Goal: Task Accomplishment & Management: Manage account settings

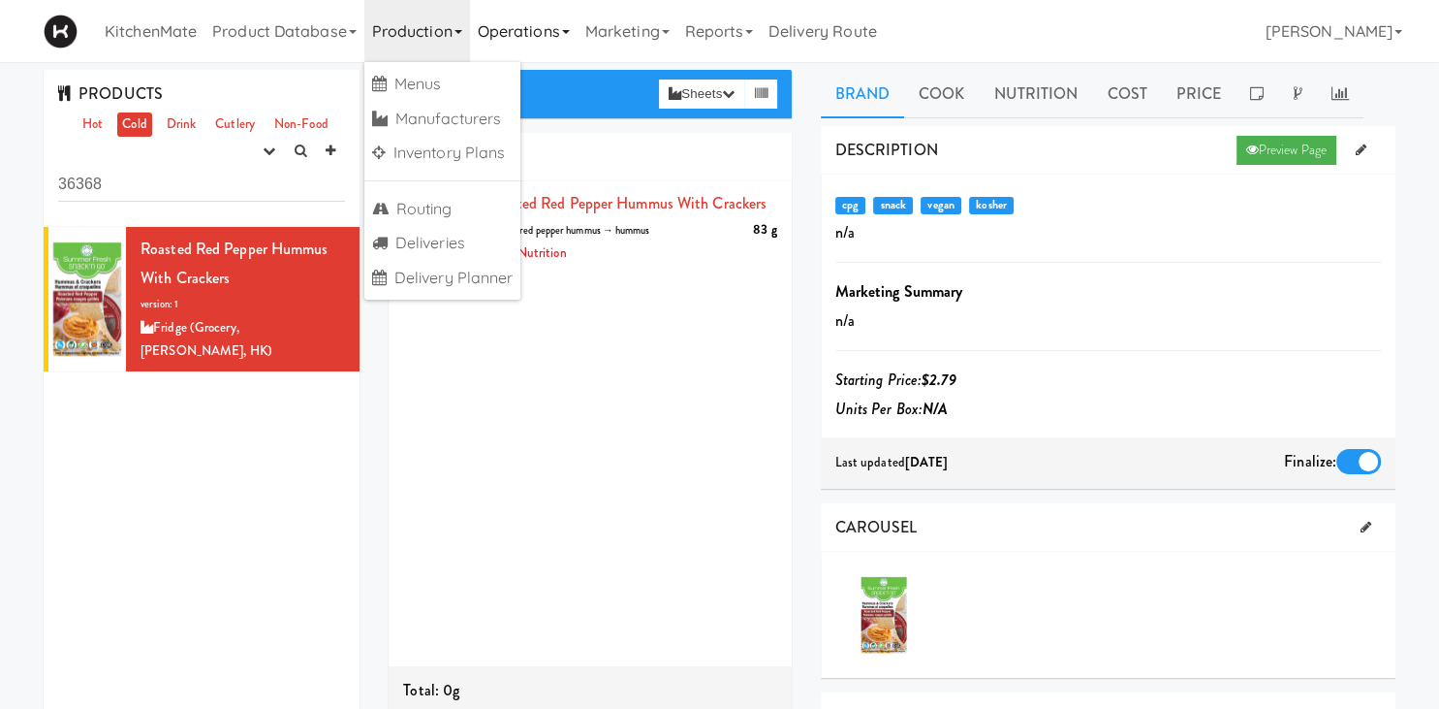
click at [512, 32] on link "Operations" at bounding box center [524, 31] width 108 height 62
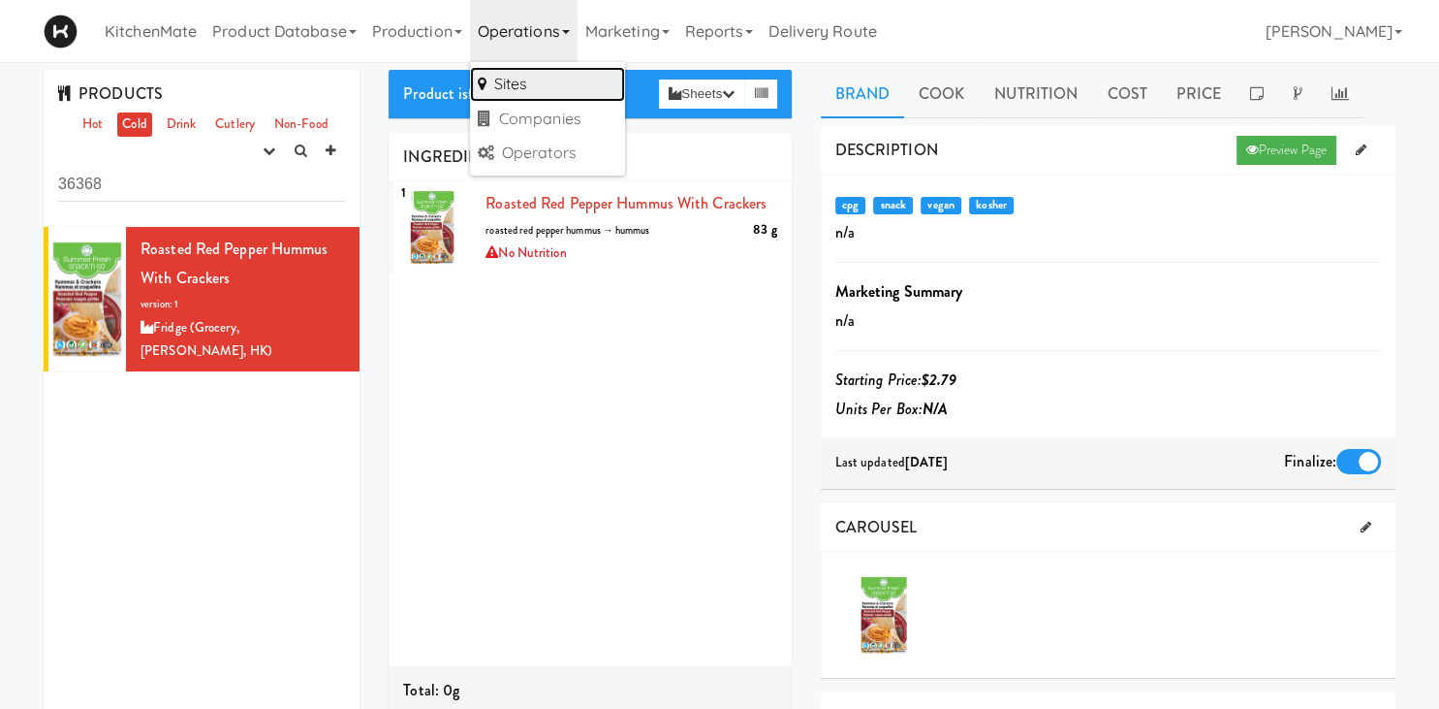
click at [510, 90] on link "Sites" at bounding box center [547, 84] width 155 height 35
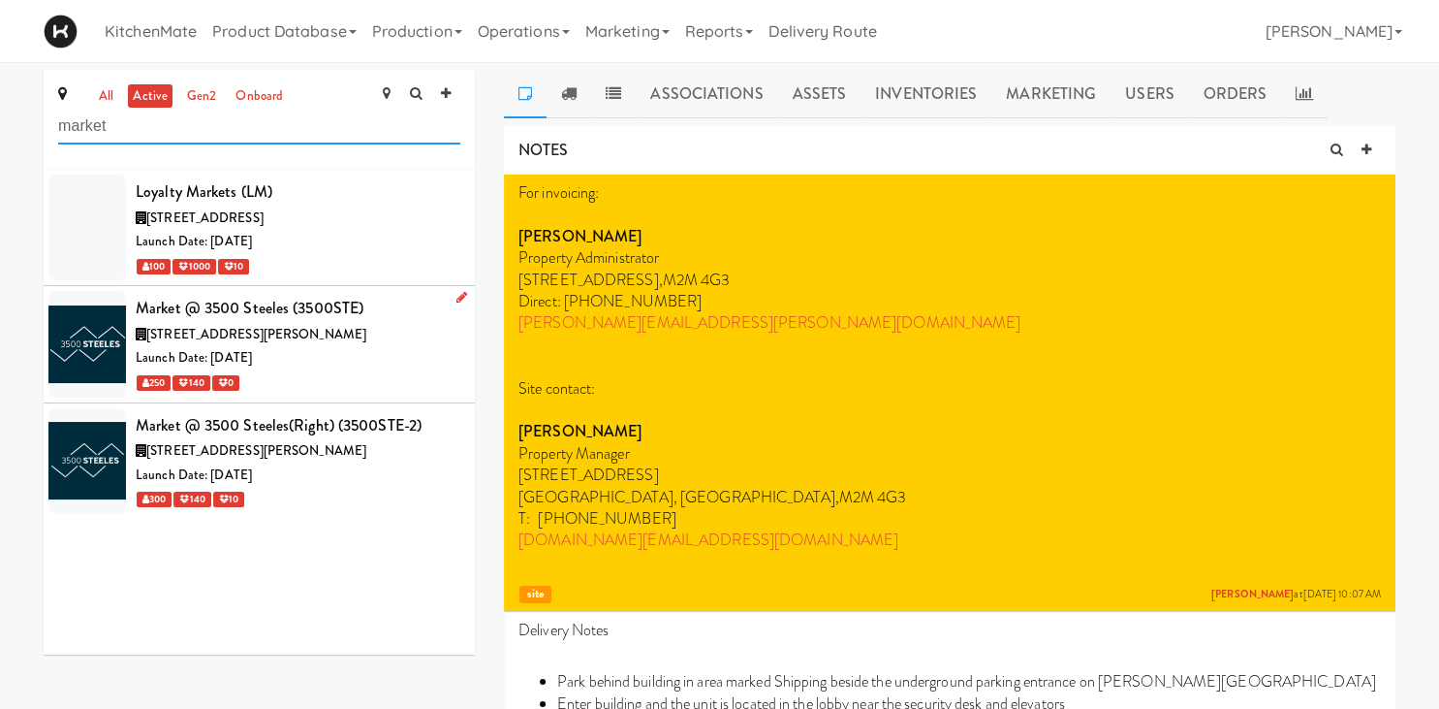
type input "market"
click at [340, 320] on div "Market @ 3500 Steeles (3500STE)" at bounding box center [298, 308] width 325 height 29
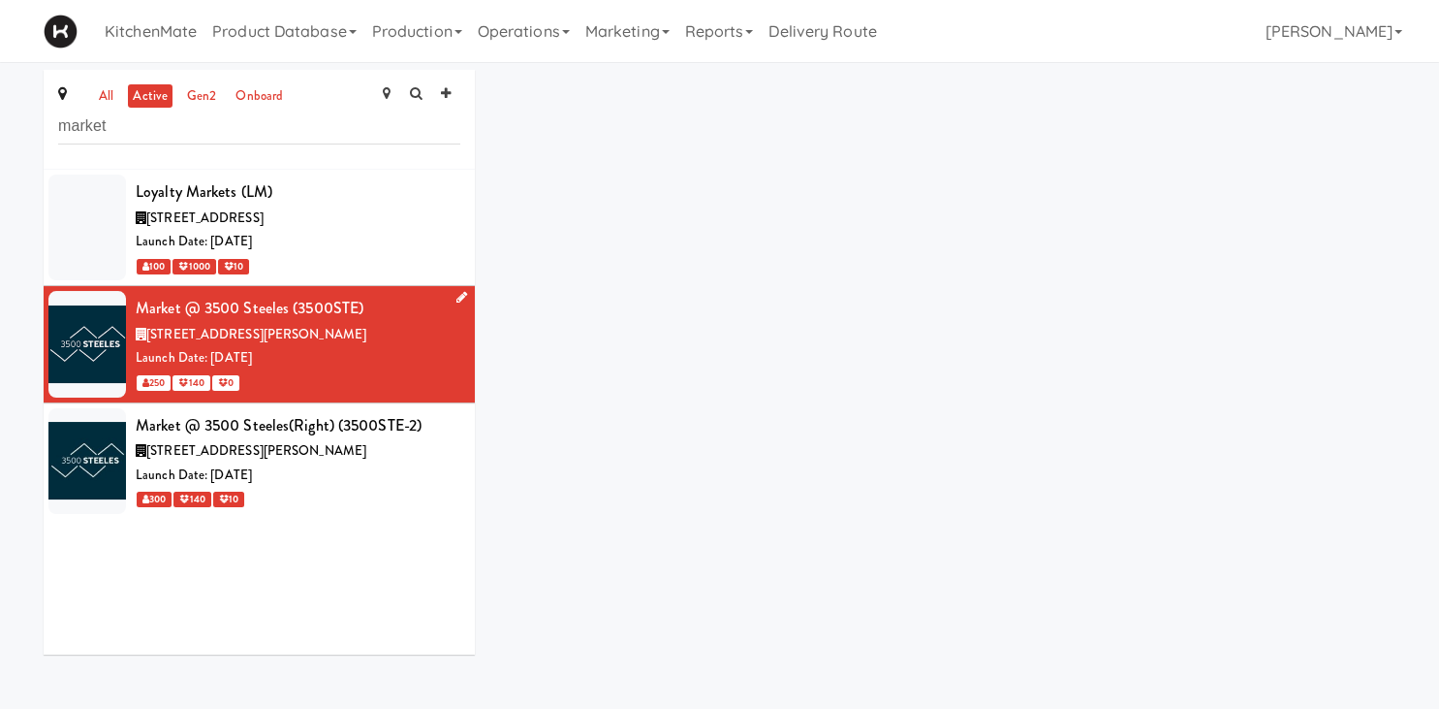
click at [340, 320] on div "Market @ 3500 Steeles (3500STE)" at bounding box center [298, 308] width 325 height 29
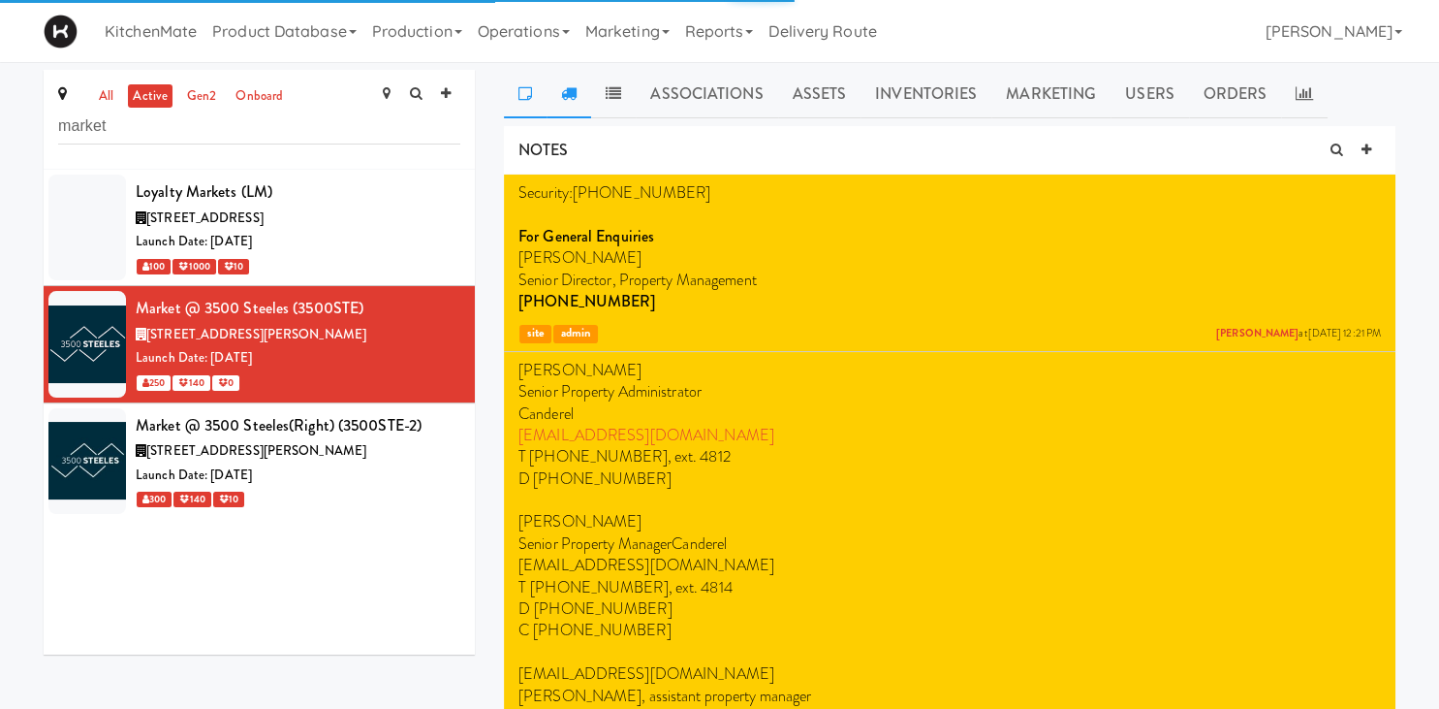
click at [577, 103] on link at bounding box center [569, 94] width 45 height 48
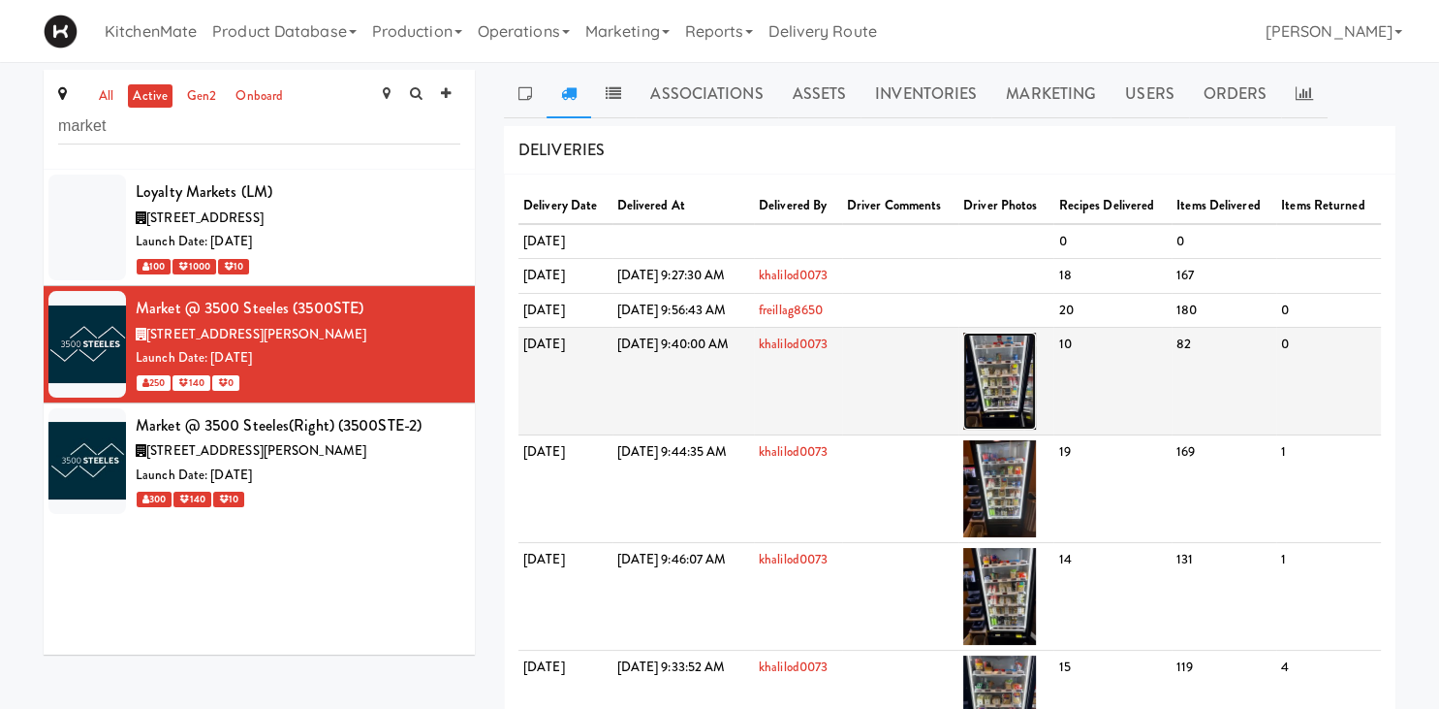
click at [1036, 377] on img at bounding box center [999, 380] width 73 height 97
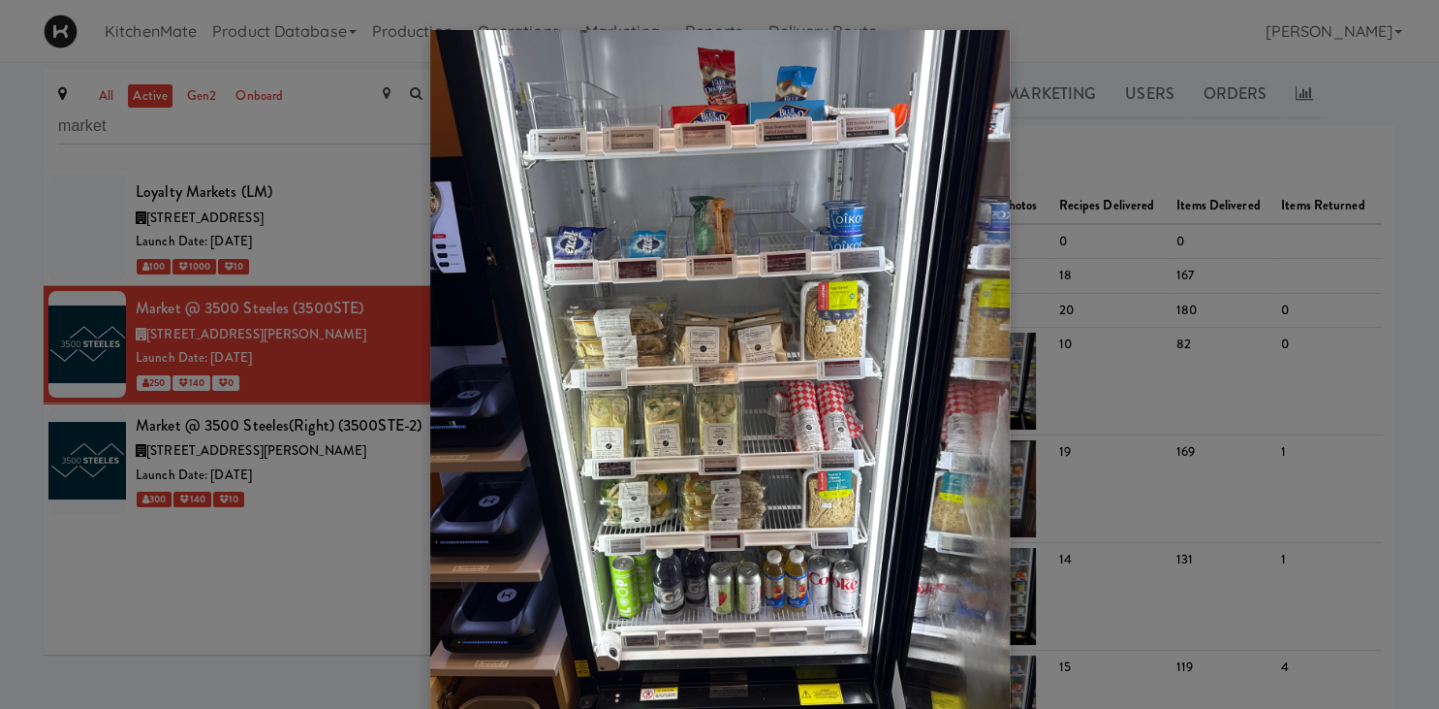
click at [202, 79] on div at bounding box center [719, 354] width 1439 height 709
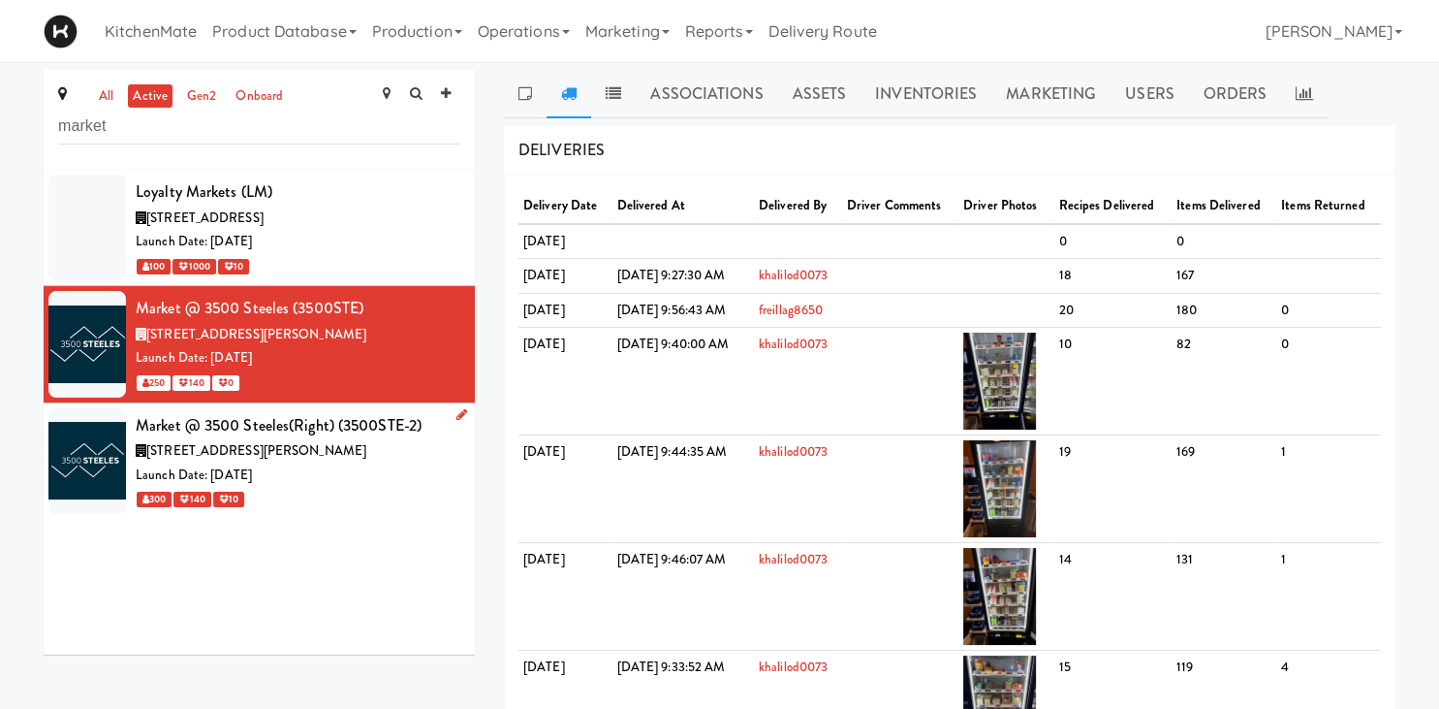
click at [312, 416] on div "Market @ 3500 Steeles(Right) (3500STE-2)" at bounding box center [298, 425] width 325 height 29
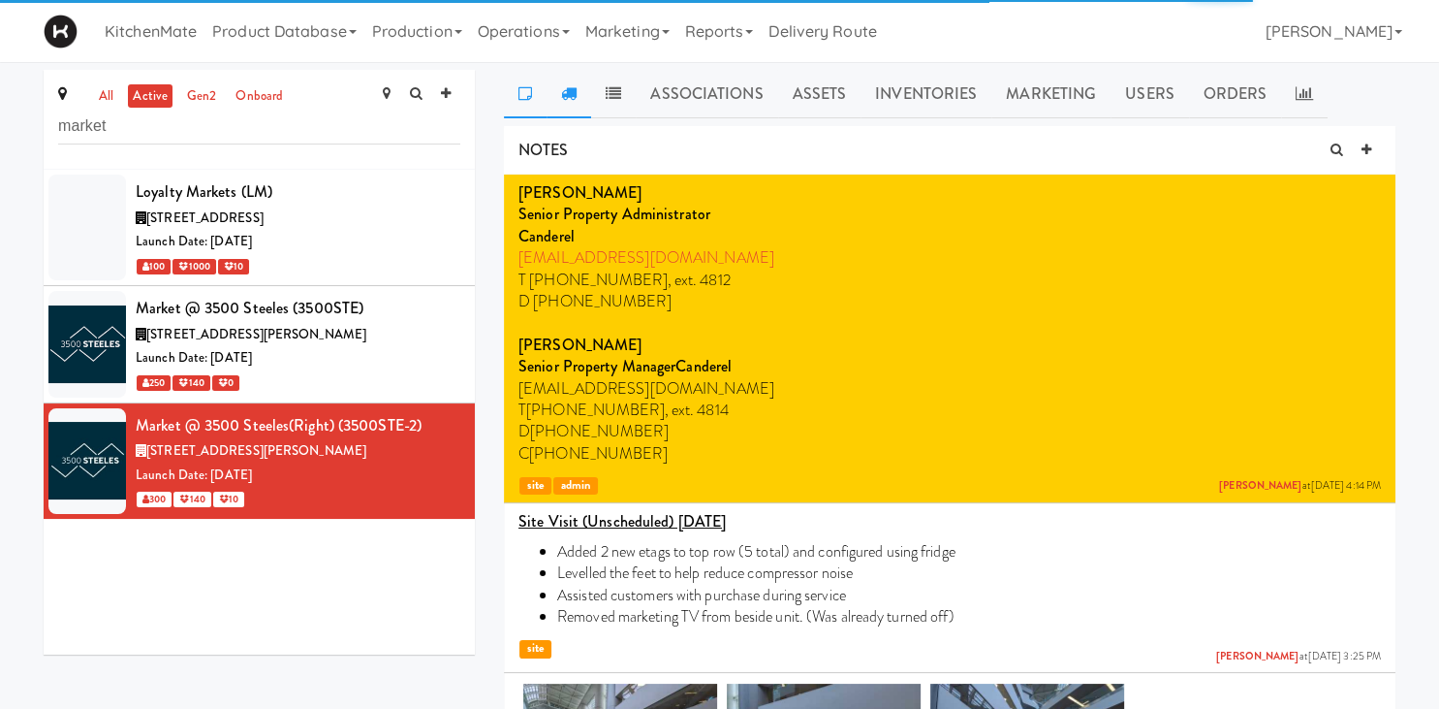
click at [561, 102] on link at bounding box center [569, 94] width 45 height 48
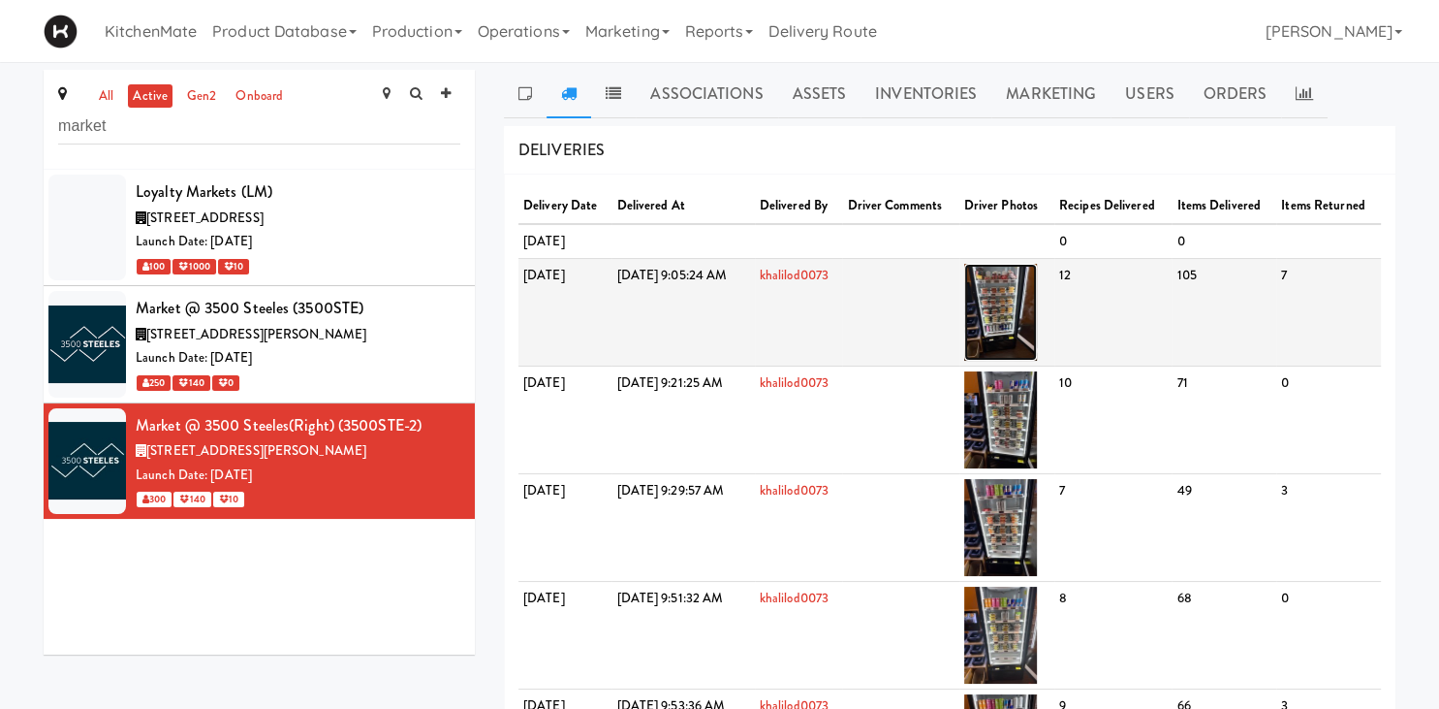
click at [1037, 318] on img at bounding box center [1000, 312] width 73 height 97
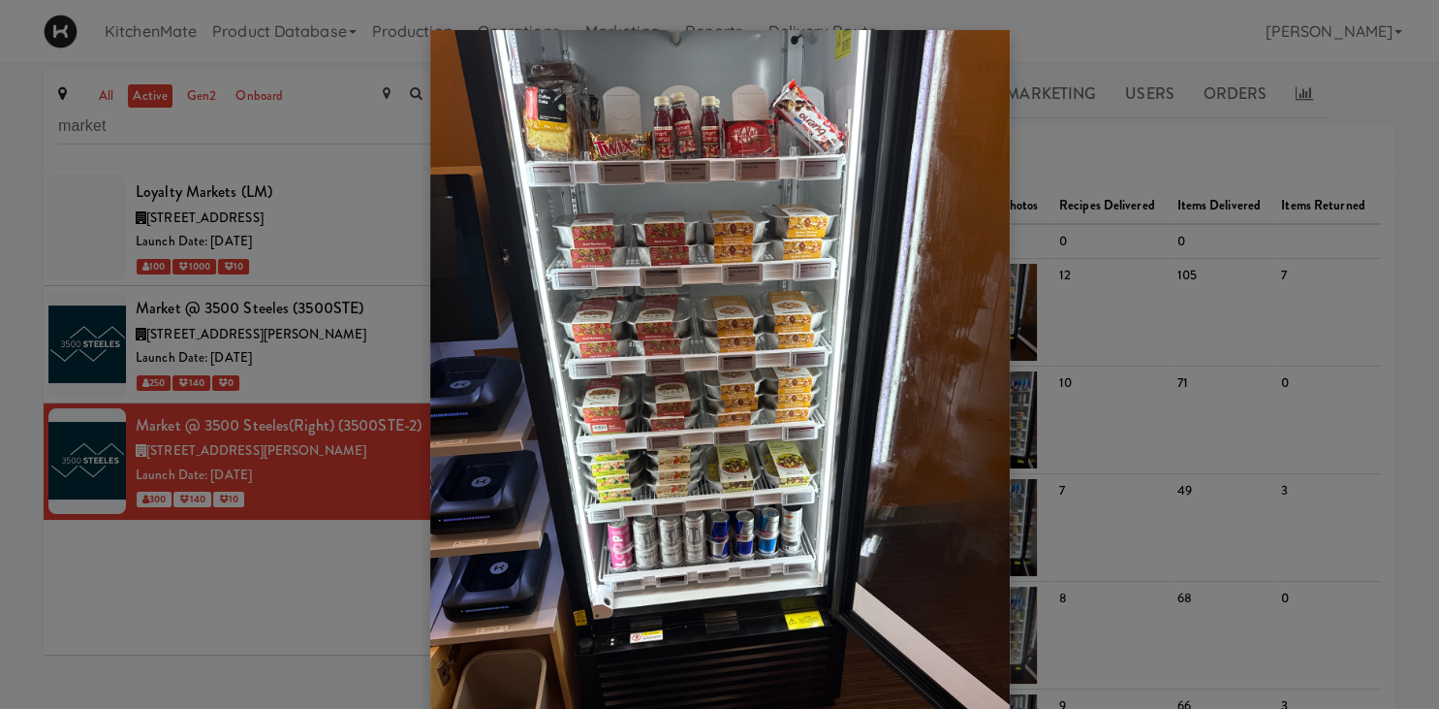
click at [1400, 352] on div at bounding box center [719, 354] width 1439 height 709
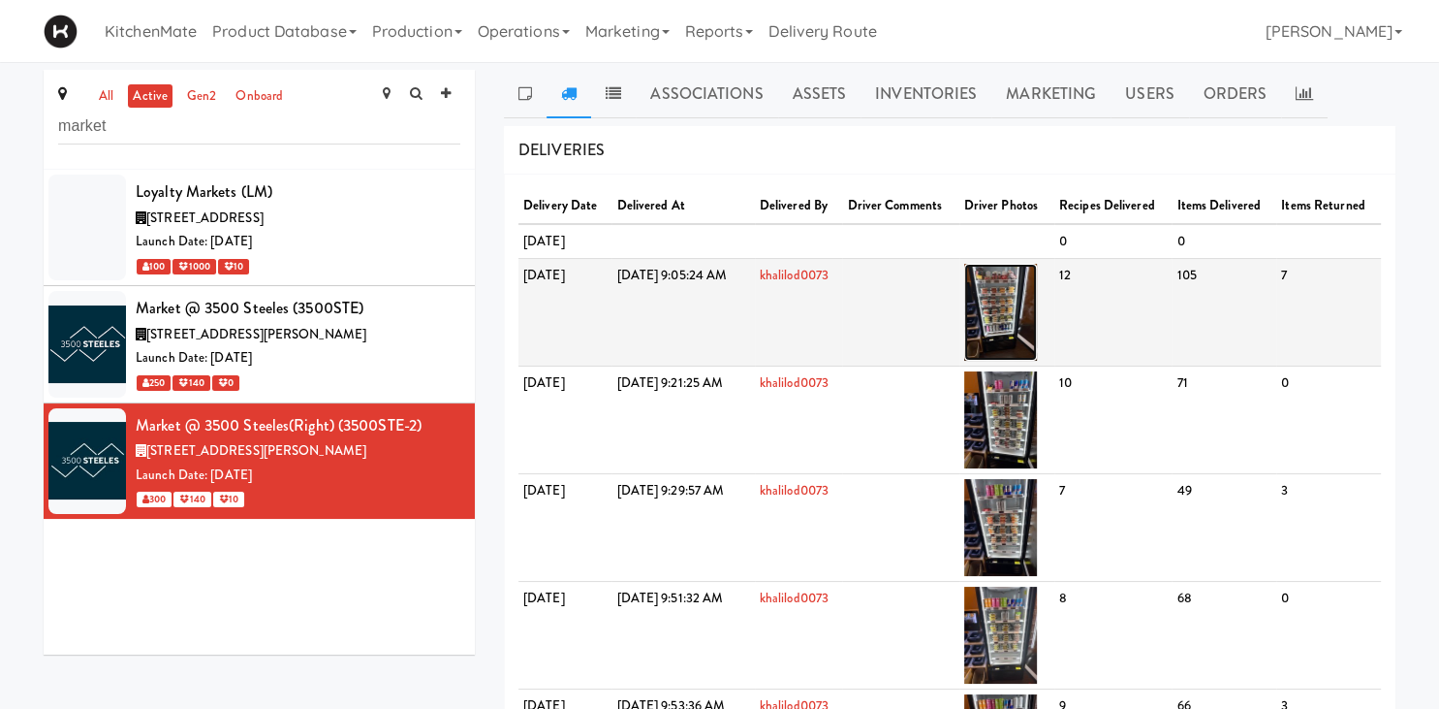
click at [1037, 338] on img at bounding box center [1000, 312] width 73 height 97
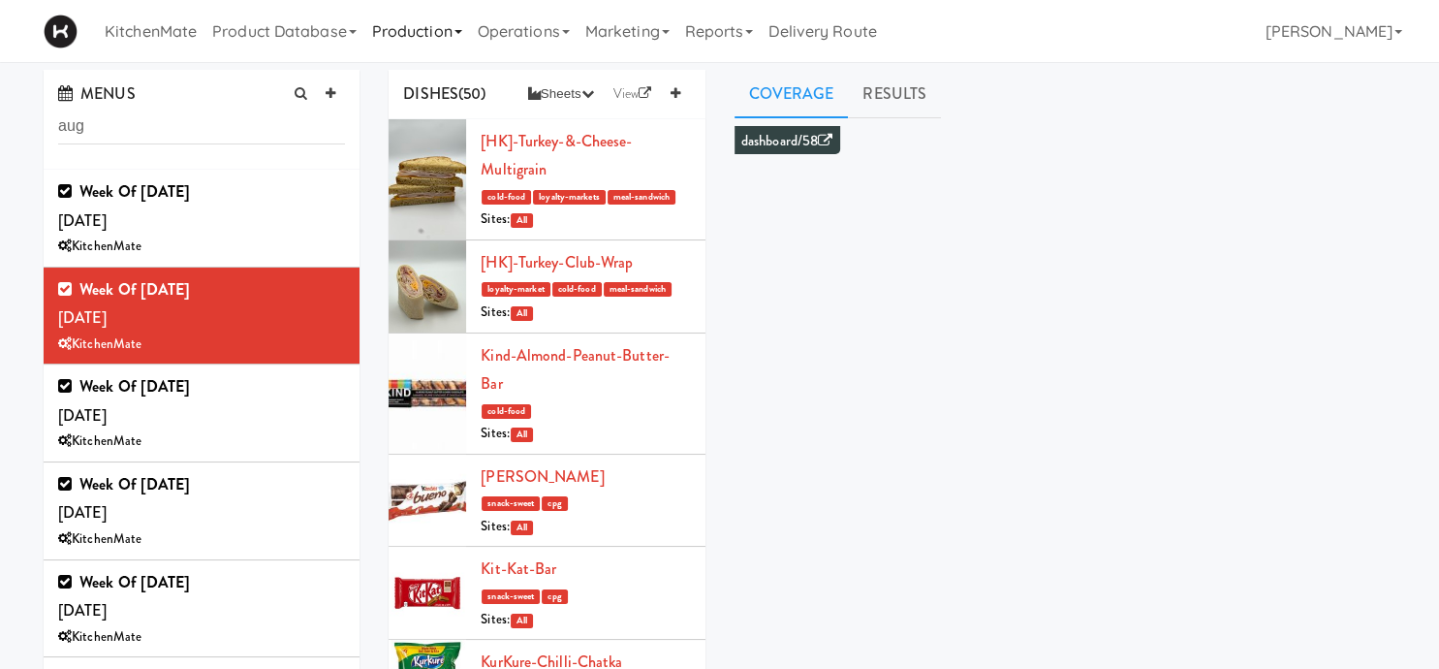
click at [425, 32] on link "Production" at bounding box center [417, 31] width 106 height 62
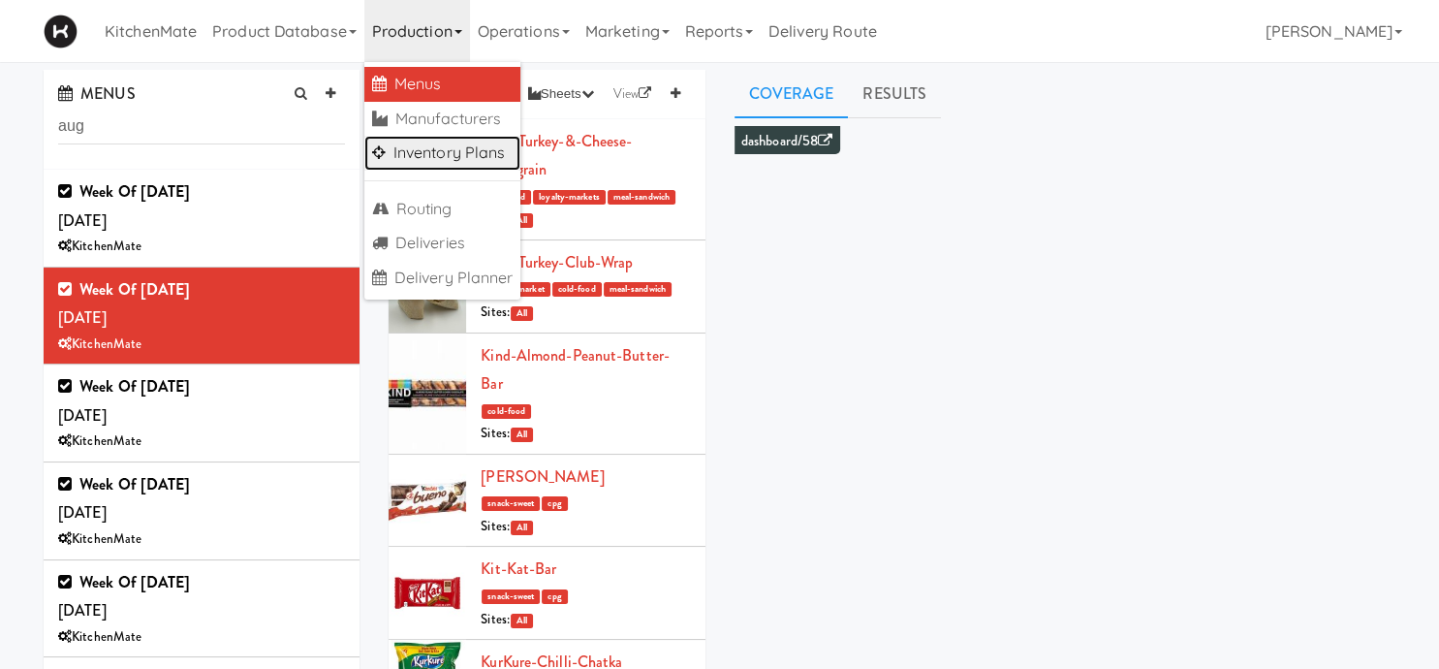
click at [425, 147] on link "Inventory Plans" at bounding box center [442, 153] width 157 height 35
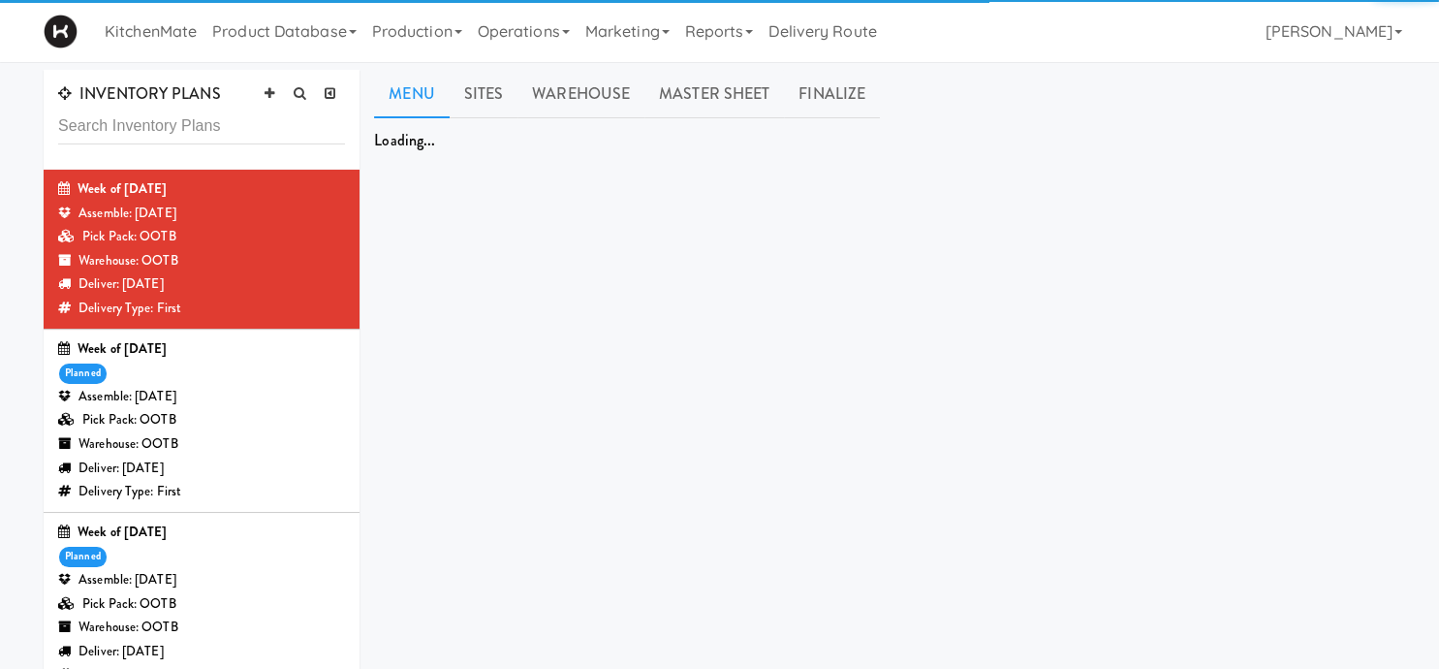
click at [207, 564] on div "Week of [DATE] planned Assemble: [DATE] Pick Pack: OOTB Warehouse: OOTB Deliver…" at bounding box center [201, 603] width 287 height 167
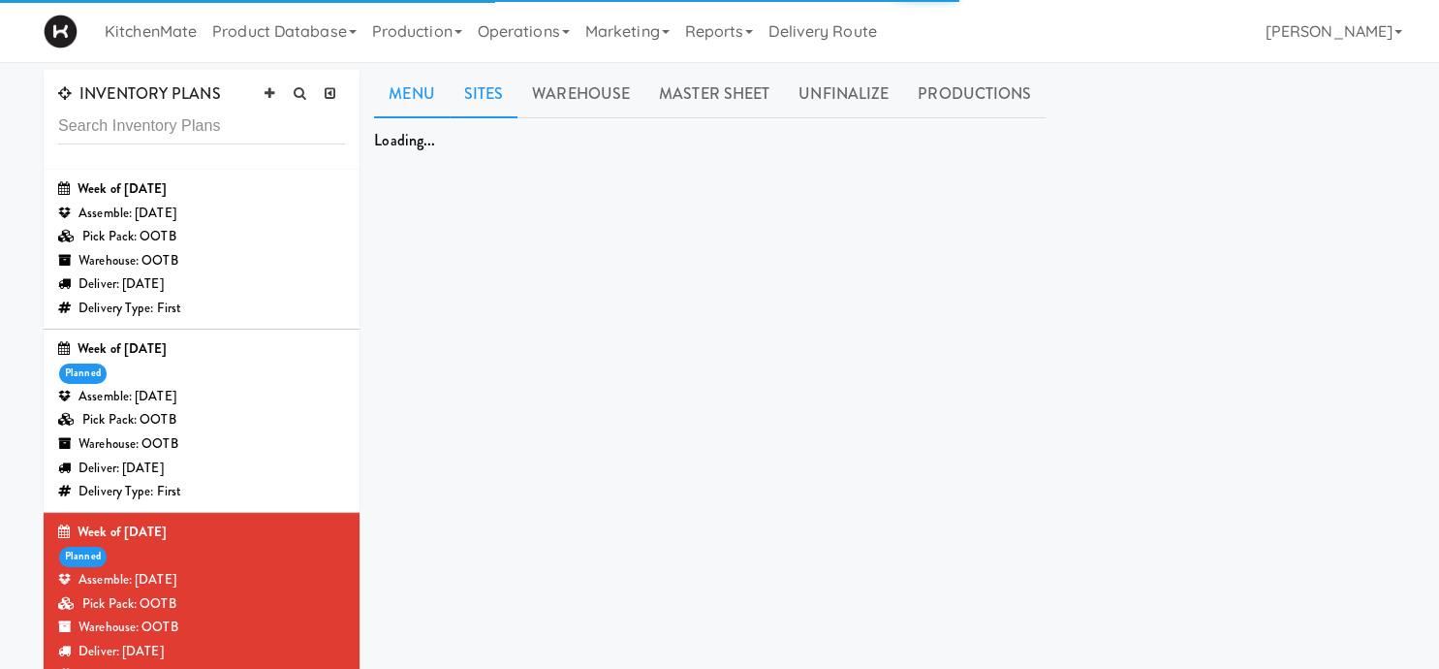
click at [490, 88] on link "Sites" at bounding box center [484, 94] width 69 height 48
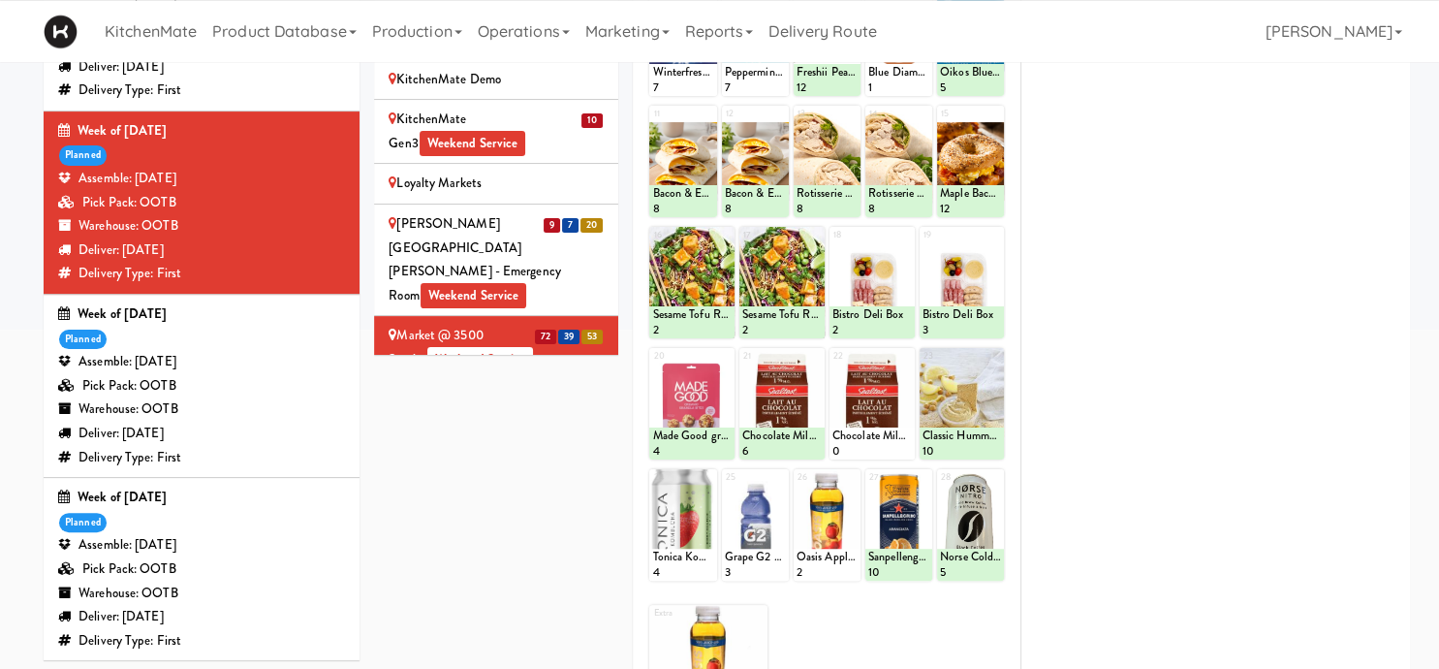
scroll to position [2655, 0]
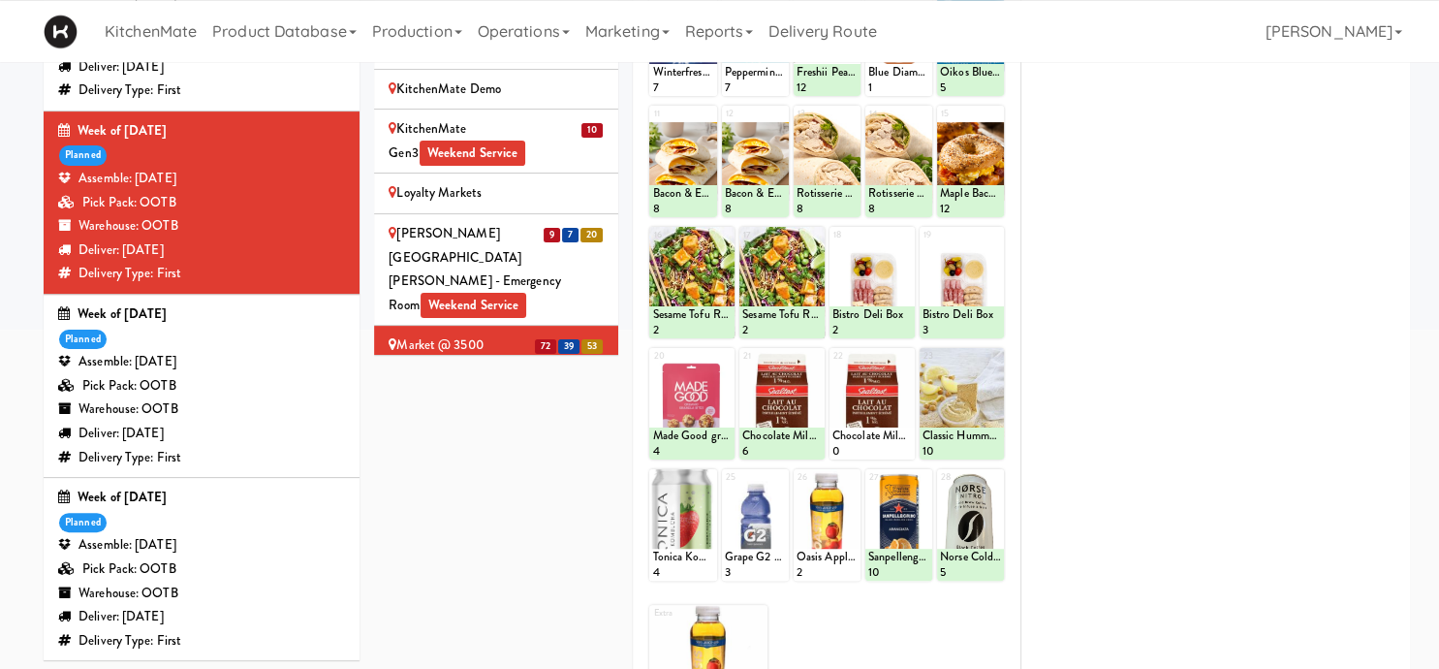
click at [455, 398] on div "Market @ 3500 Steeles(Right) Weekend Service" at bounding box center [496, 421] width 215 height 47
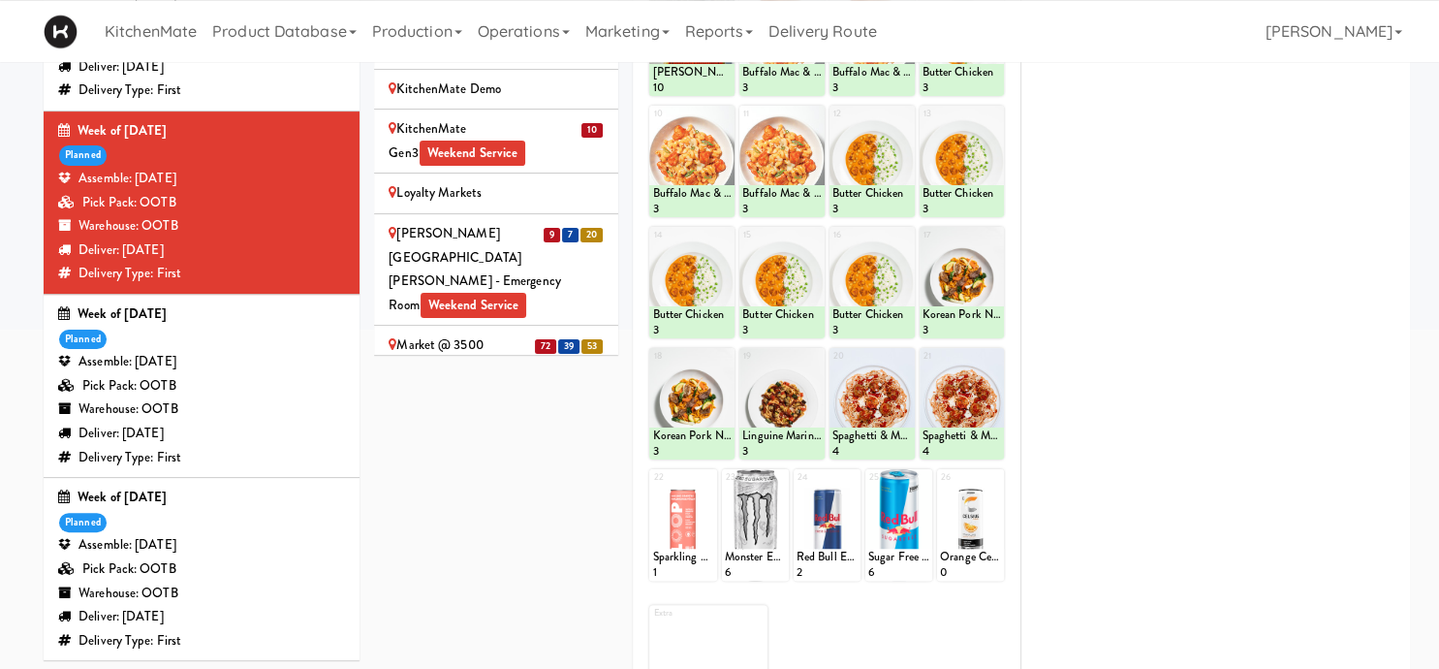
scroll to position [388, 0]
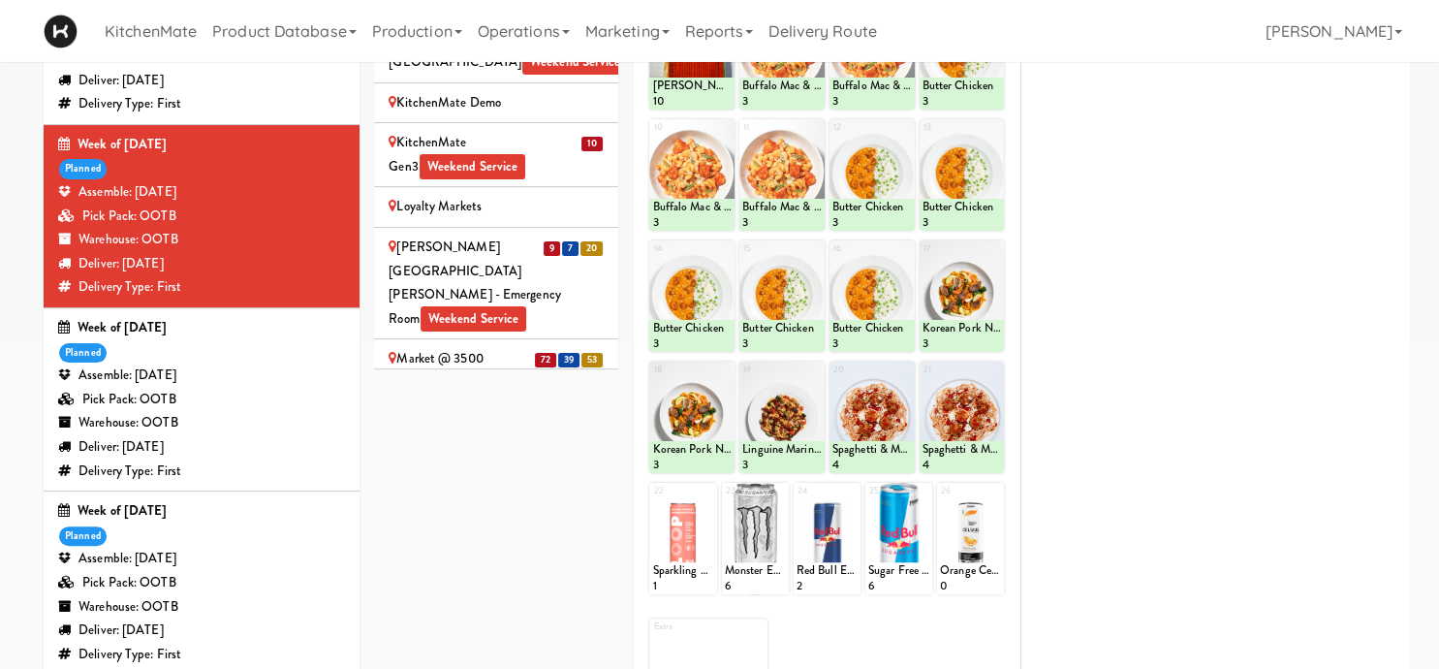
click at [814, 231] on div "3" at bounding box center [781, 222] width 79 height 16
